Goal: Task Accomplishment & Management: Manage account settings

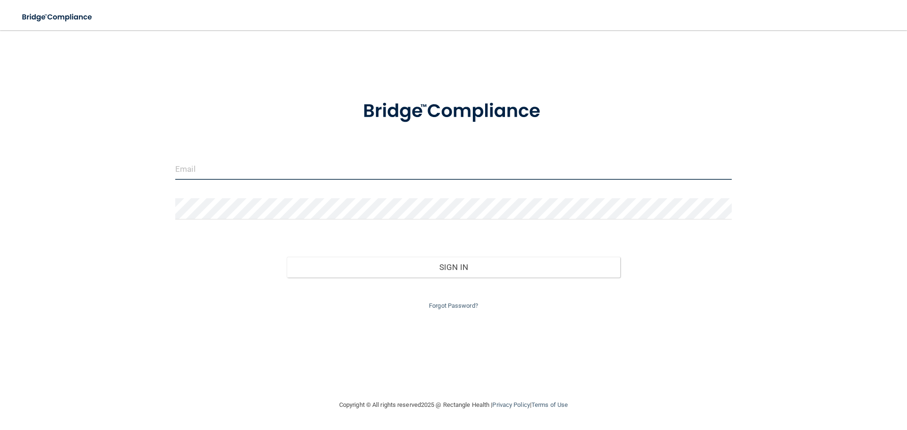
type input "[EMAIL_ADDRESS][DOMAIN_NAME]"
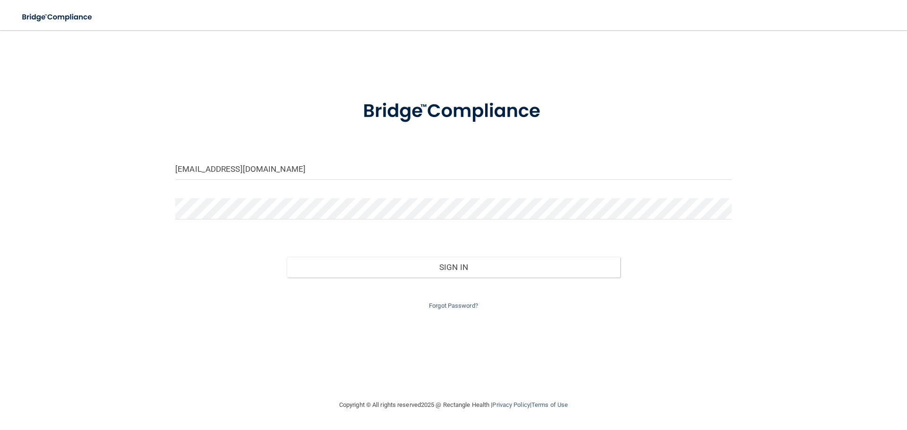
click at [457, 278] on div "Forgot Password?" at bounding box center [453, 295] width 571 height 34
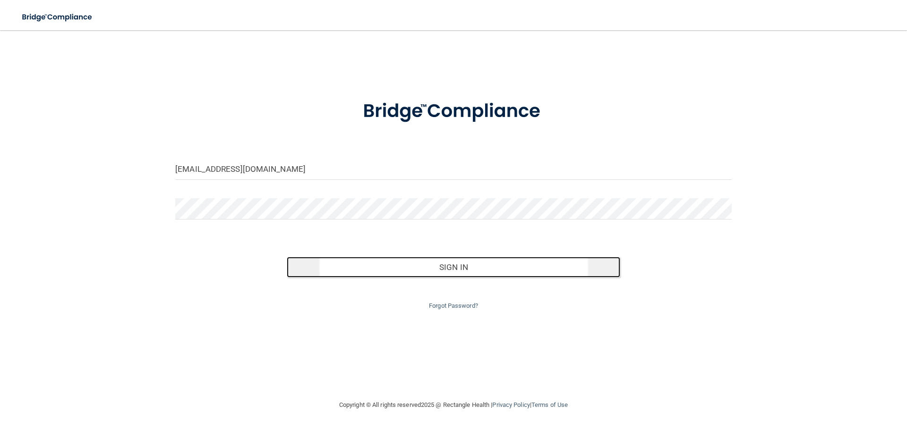
click at [457, 268] on button "Sign In" at bounding box center [454, 267] width 334 height 21
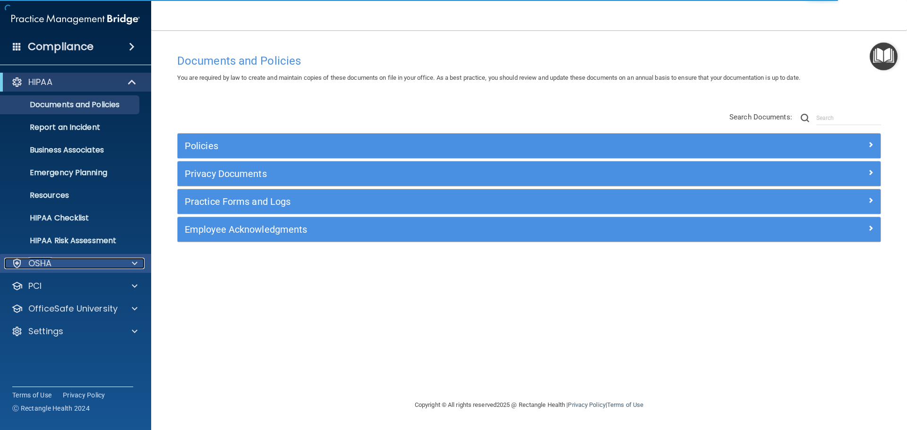
click at [87, 264] on div "OSHA" at bounding box center [62, 263] width 117 height 11
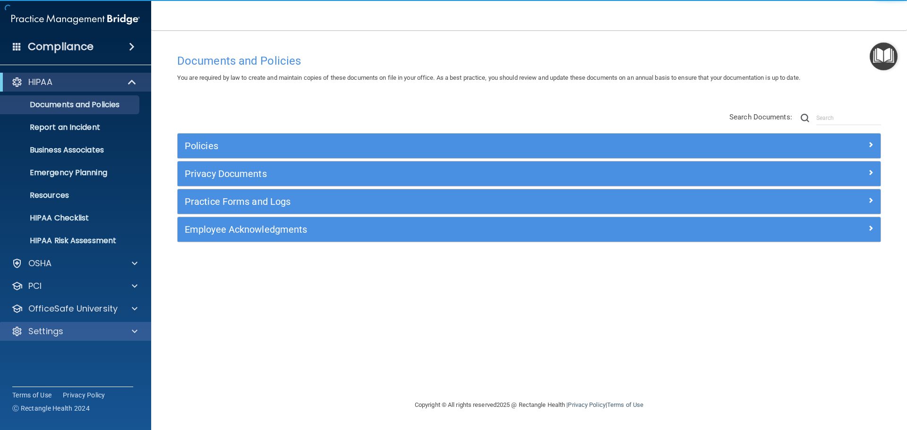
click at [58, 337] on div "Settings" at bounding box center [76, 331] width 152 height 19
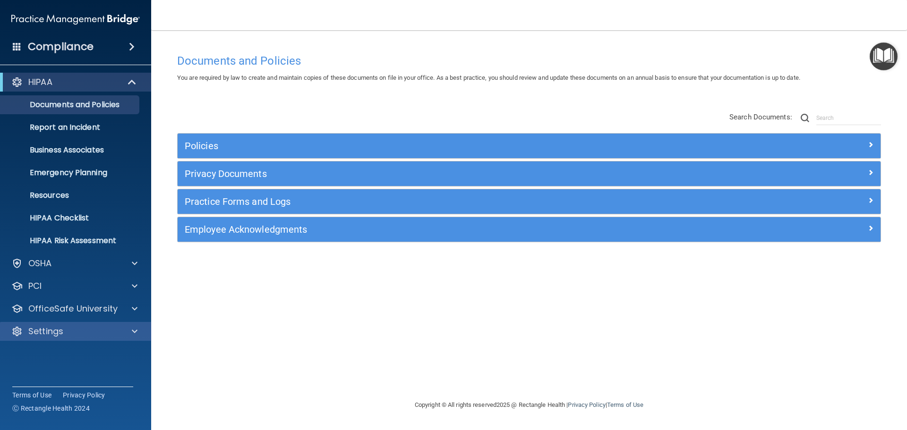
click at [57, 337] on div "Settings" at bounding box center [76, 331] width 152 height 19
click at [136, 333] on span at bounding box center [135, 331] width 6 height 11
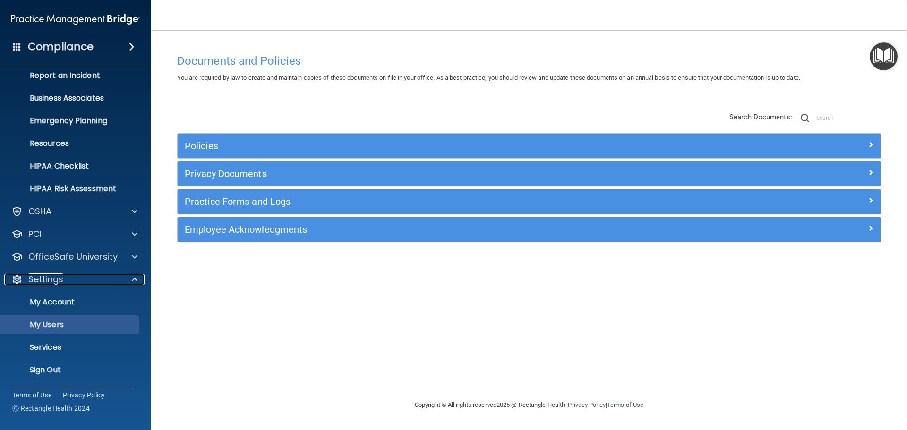
scroll to position [52, 0]
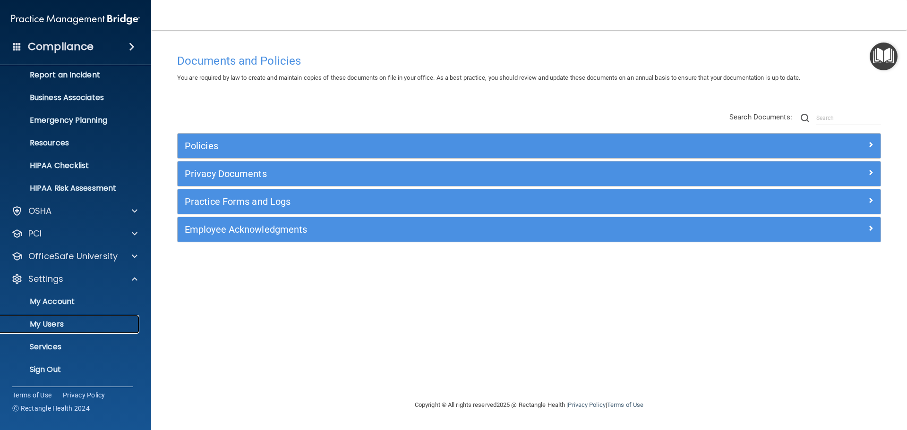
click at [51, 321] on p "My Users" at bounding box center [70, 324] width 129 height 9
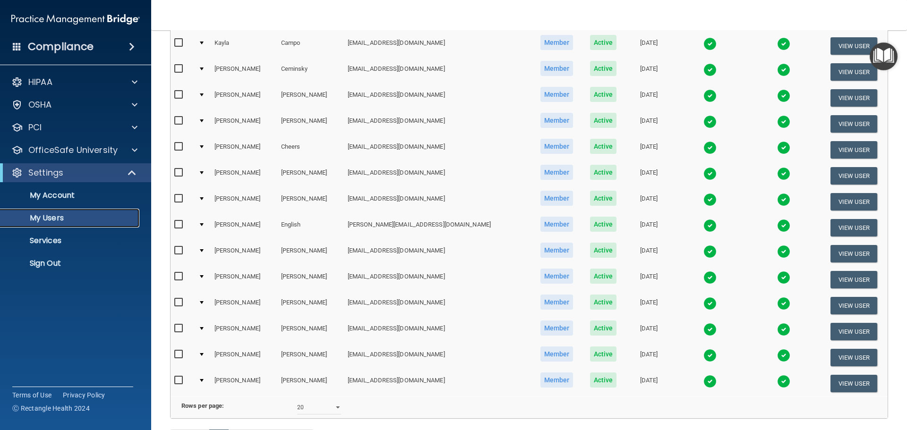
scroll to position [284, 0]
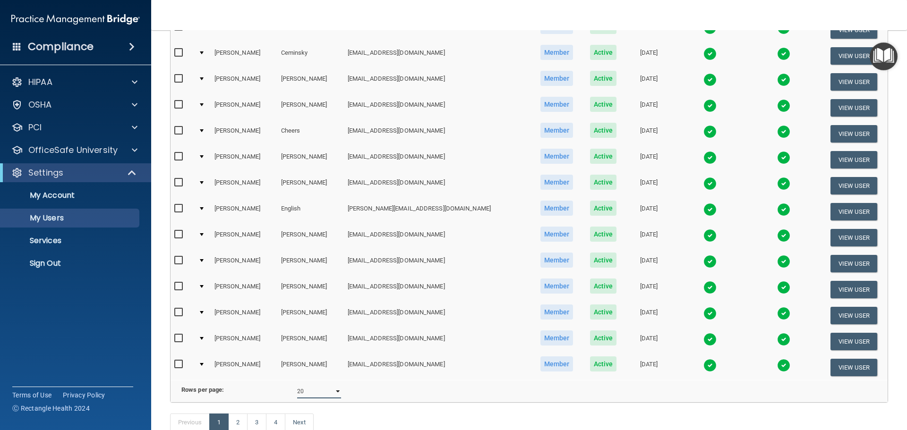
click at [315, 399] on select "10 20 30 40 all" at bounding box center [319, 392] width 44 height 14
select select "68"
click at [297, 392] on select "10 20 30 40 all" at bounding box center [319, 392] width 44 height 14
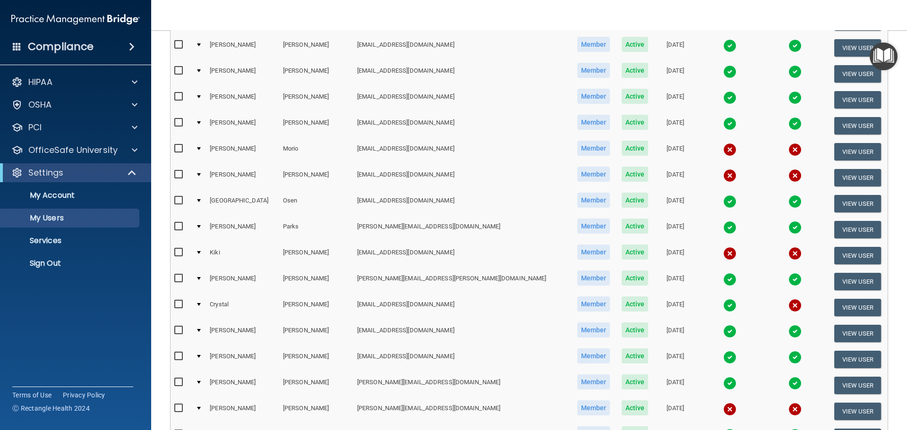
scroll to position [945, 0]
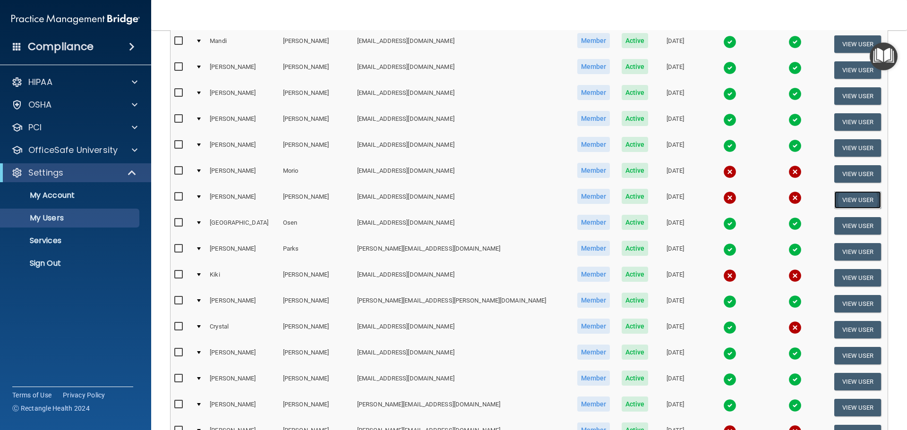
click at [849, 197] on button "View User" at bounding box center [857, 199] width 47 height 17
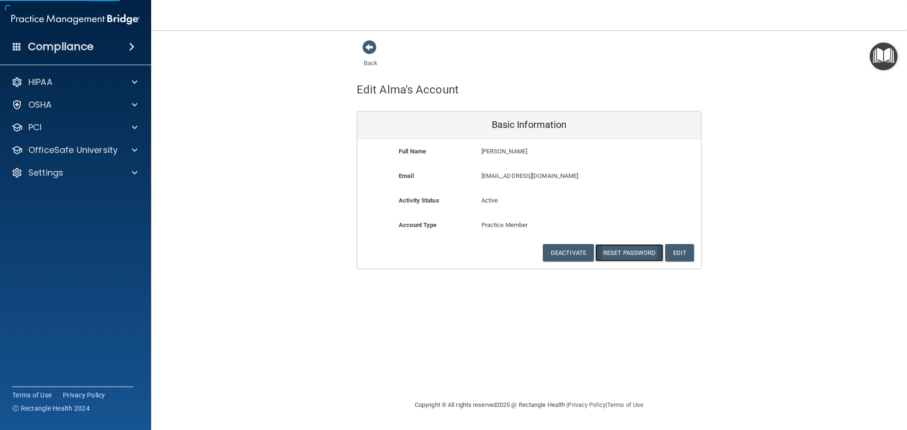
click at [623, 253] on button "Reset Password" at bounding box center [629, 252] width 68 height 17
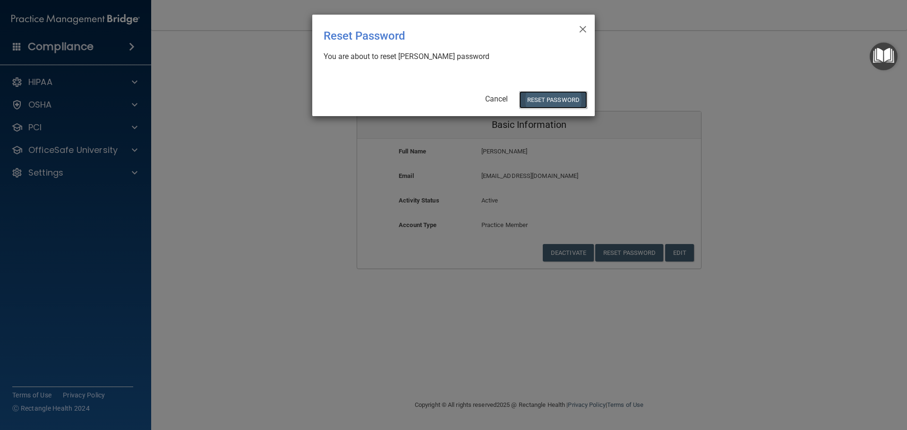
click at [551, 96] on button "Reset Password" at bounding box center [553, 99] width 68 height 17
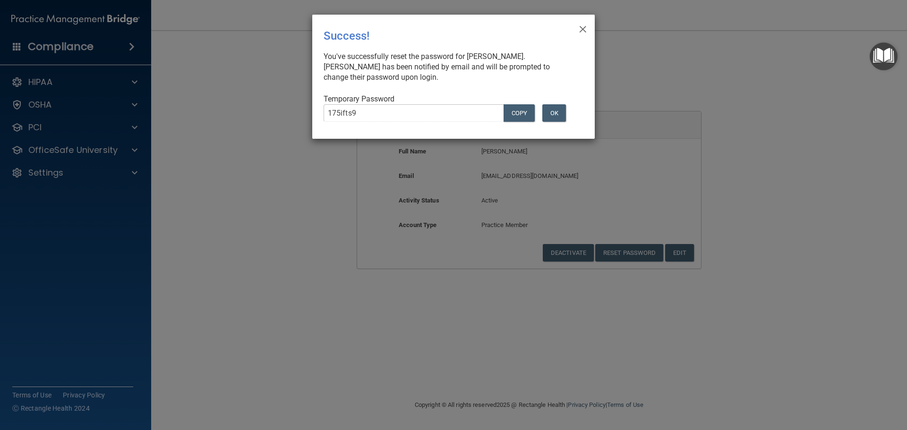
drag, startPoint x: 422, startPoint y: 37, endPoint x: 426, endPoint y: 43, distance: 6.8
click at [422, 37] on div "Success!" at bounding box center [434, 35] width 221 height 27
click at [559, 119] on button "OK" at bounding box center [554, 112] width 24 height 17
